Goal: Task Accomplishment & Management: Manage account settings

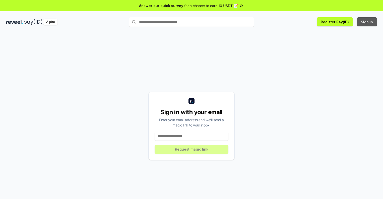
click at [367, 22] on button "Sign In" at bounding box center [367, 21] width 20 height 9
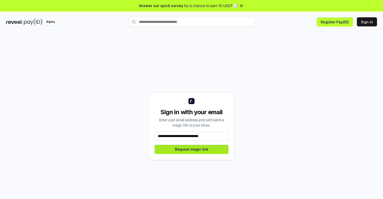
type input "**********"
click at [191, 149] on button "Request magic link" at bounding box center [191, 149] width 74 height 9
